Goal: Navigation & Orientation: Go to known website

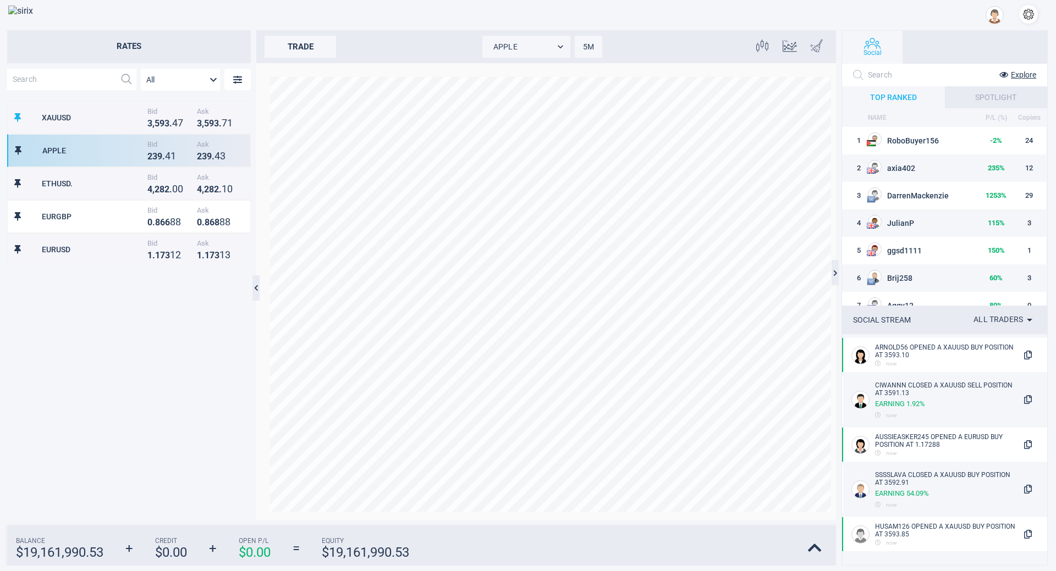
scroll to position [409, 234]
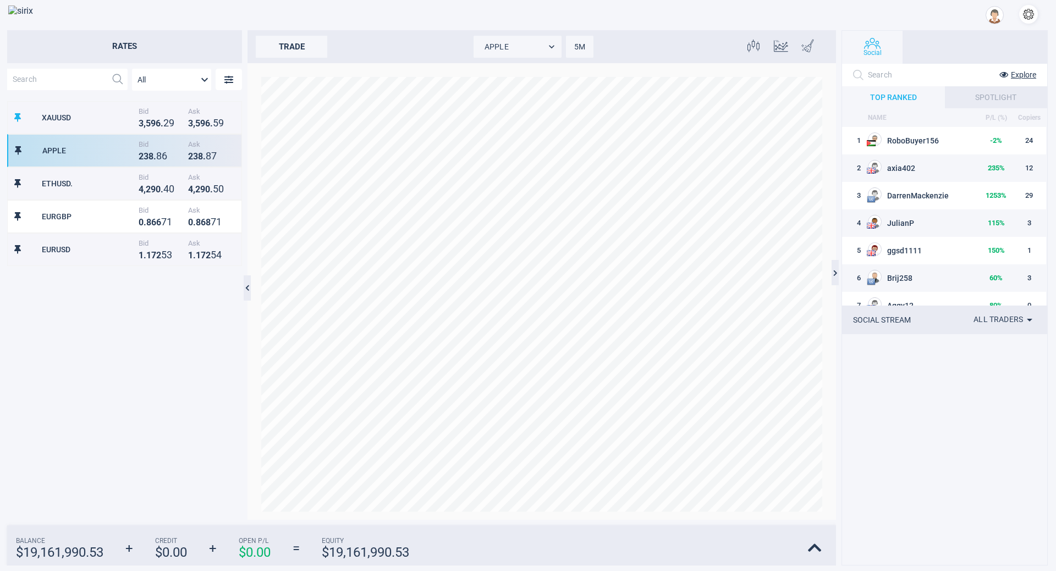
scroll to position [409, 234]
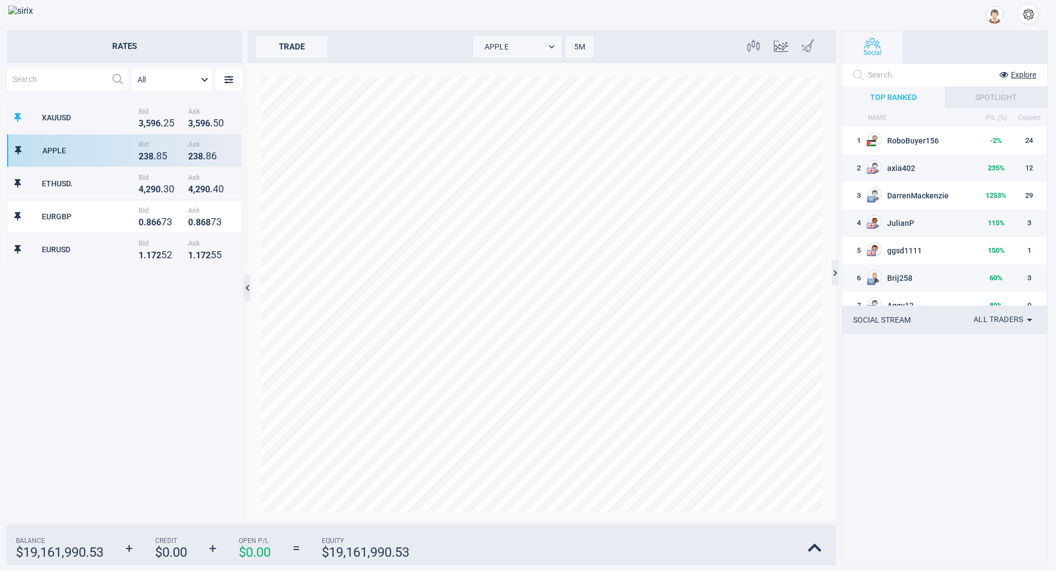
scroll to position [409, 234]
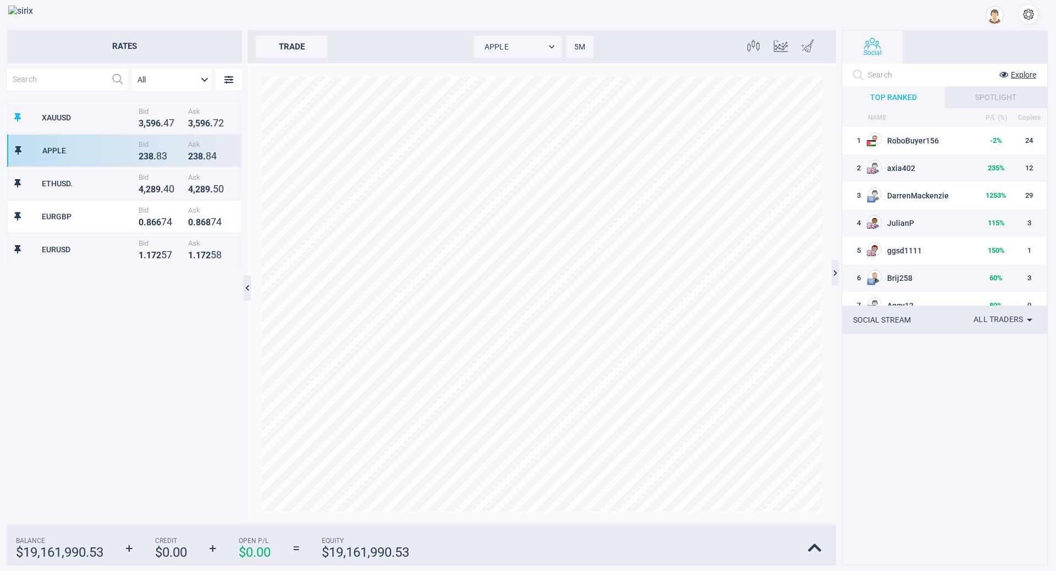
scroll to position [409, 234]
